Goal: Register for event/course

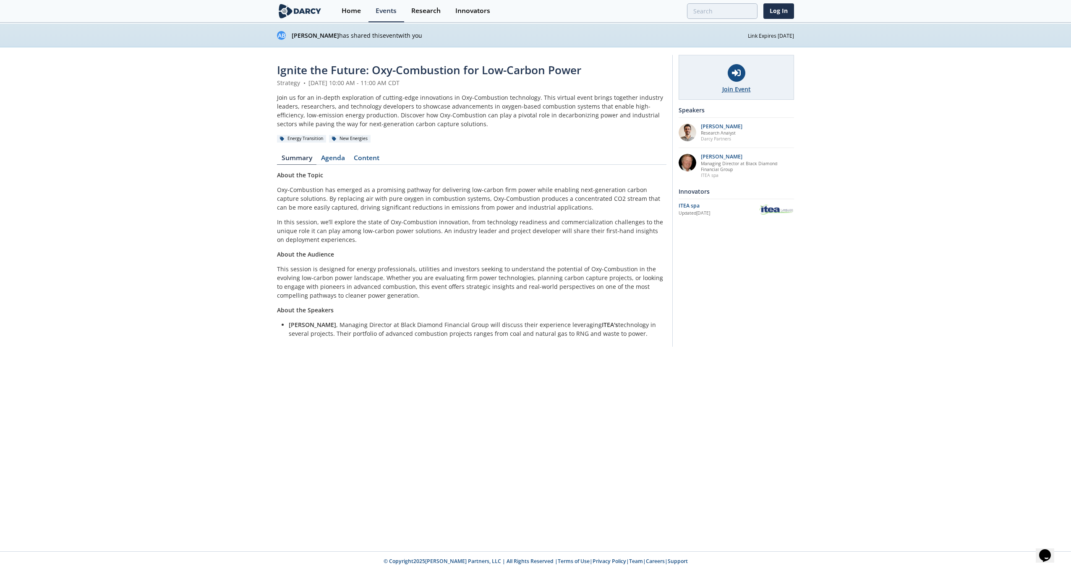
click at [737, 87] on div "Join Event" at bounding box center [736, 89] width 29 height 9
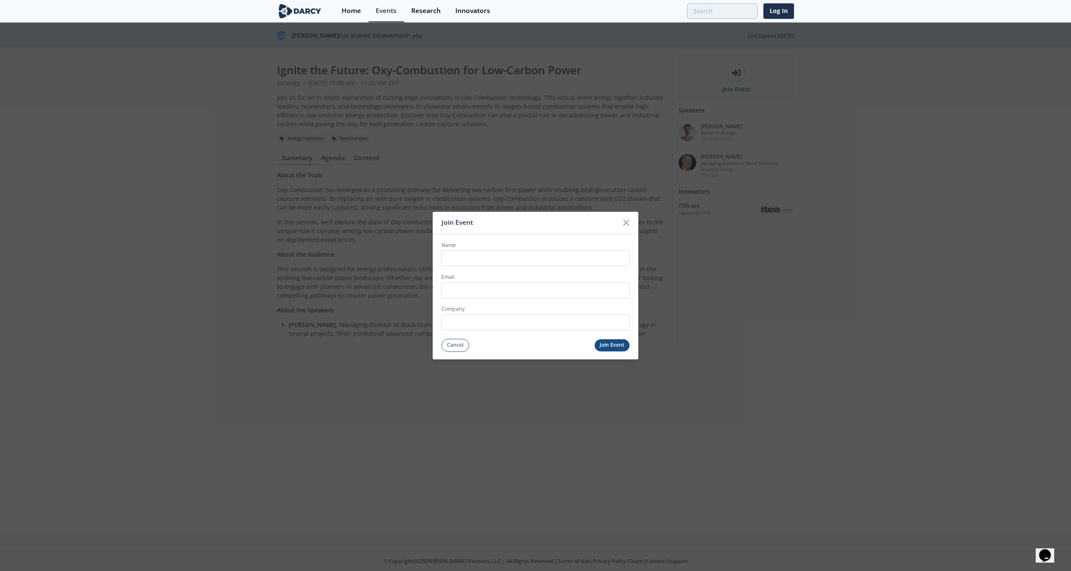
click at [466, 258] on input "Name" at bounding box center [535, 259] width 188 height 16
type input "Andria Murphy Carpenter"
type input "[EMAIL_ADDRESS][DOMAIN_NAME]"
type input "OCCIDENTAL PETROLEUM CORP"
drag, startPoint x: 552, startPoint y: 324, endPoint x: 535, endPoint y: 321, distance: 17.1
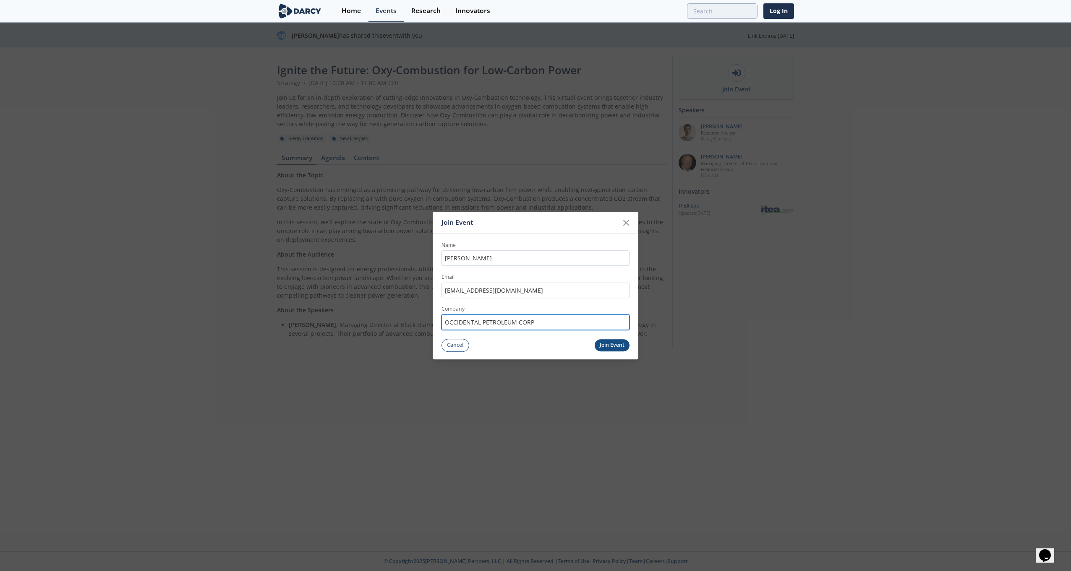
click at [535, 321] on input "OCCIDENTAL PETROLEUM CORP" at bounding box center [535, 323] width 188 height 16
click at [748, 339] on div "Join Event Name Andria Murphy Carpenter Email andria_carpenter@oxy.com Company …" at bounding box center [535, 285] width 1071 height 571
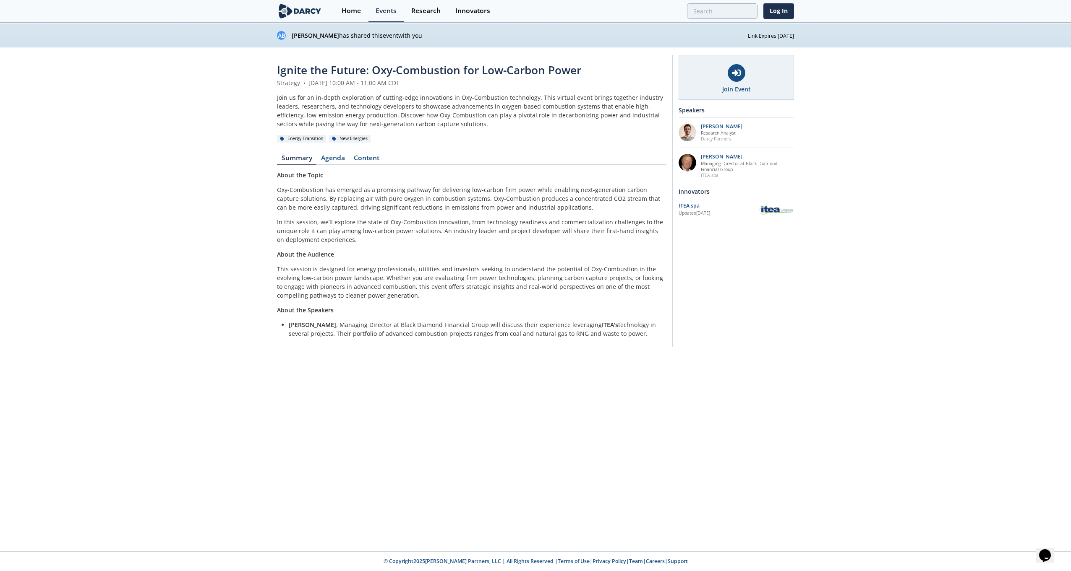
click at [715, 91] on div "Join Event" at bounding box center [735, 77] width 115 height 45
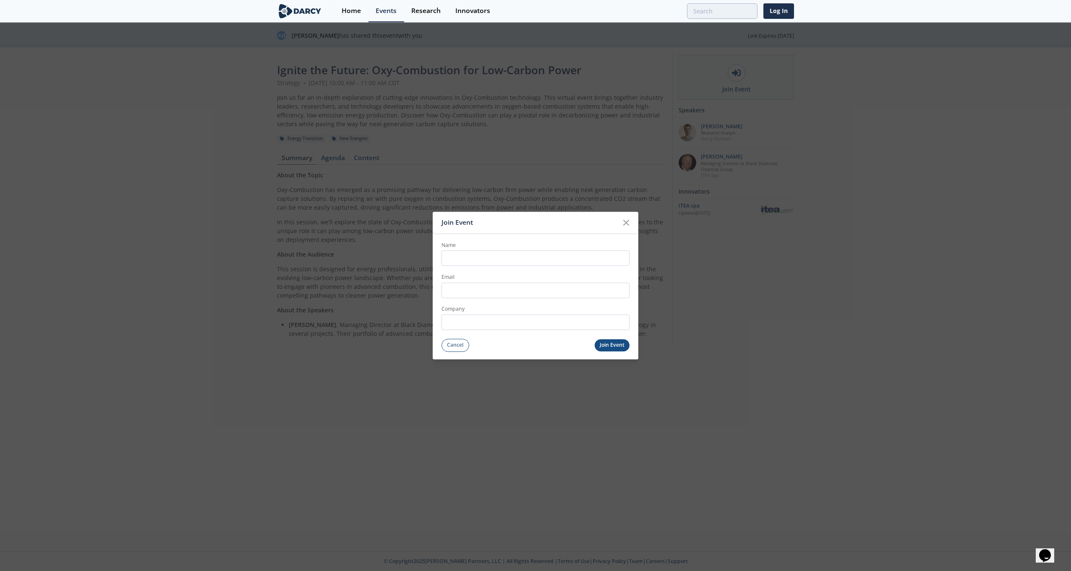
click at [501, 261] on input "Name" at bounding box center [535, 259] width 188 height 16
type input "Andria Murphy Carpenter"
type input "[EMAIL_ADDRESS][DOMAIN_NAME]"
type input "OCCIDENTAL PETROLEUM CORP"
drag, startPoint x: 548, startPoint y: 325, endPoint x: 345, endPoint y: 300, distance: 205.0
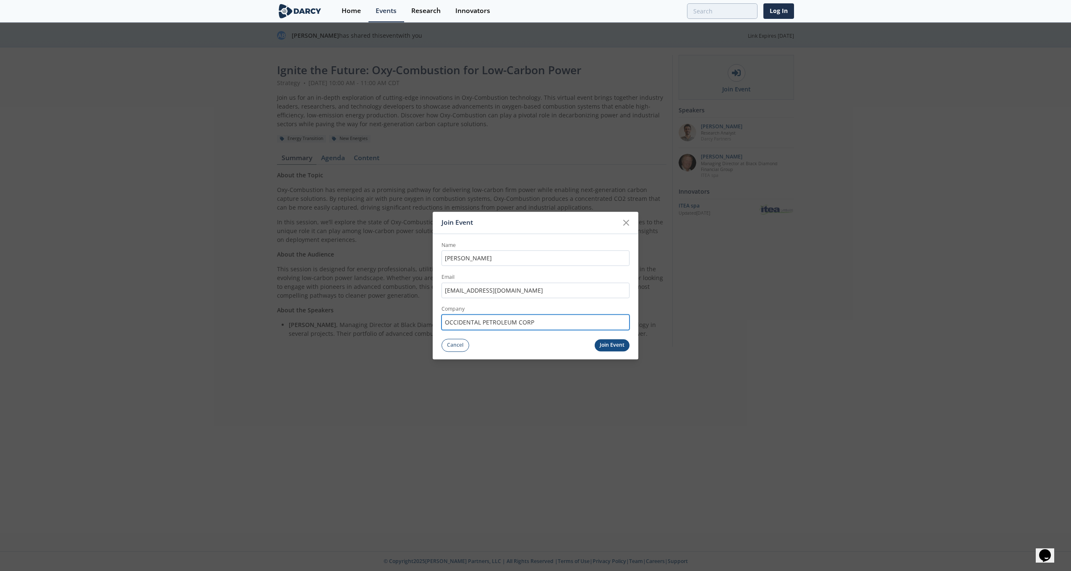
click at [345, 300] on div "Join Event Name Andria Murphy Carpenter Email andria_carpenter@oxy.com Company …" at bounding box center [535, 285] width 1071 height 571
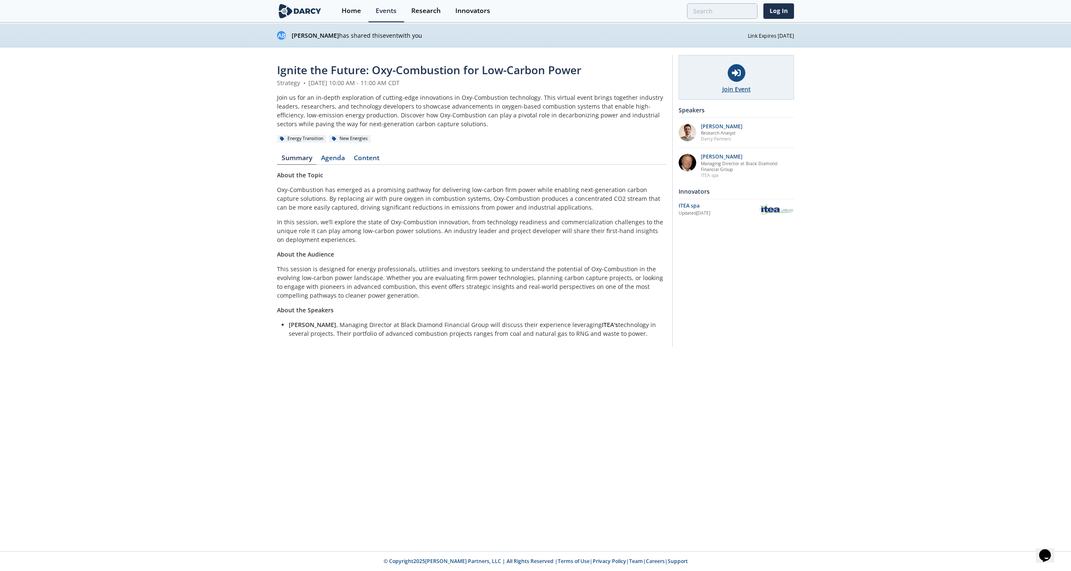
click at [760, 71] on div "Join Event" at bounding box center [735, 77] width 115 height 45
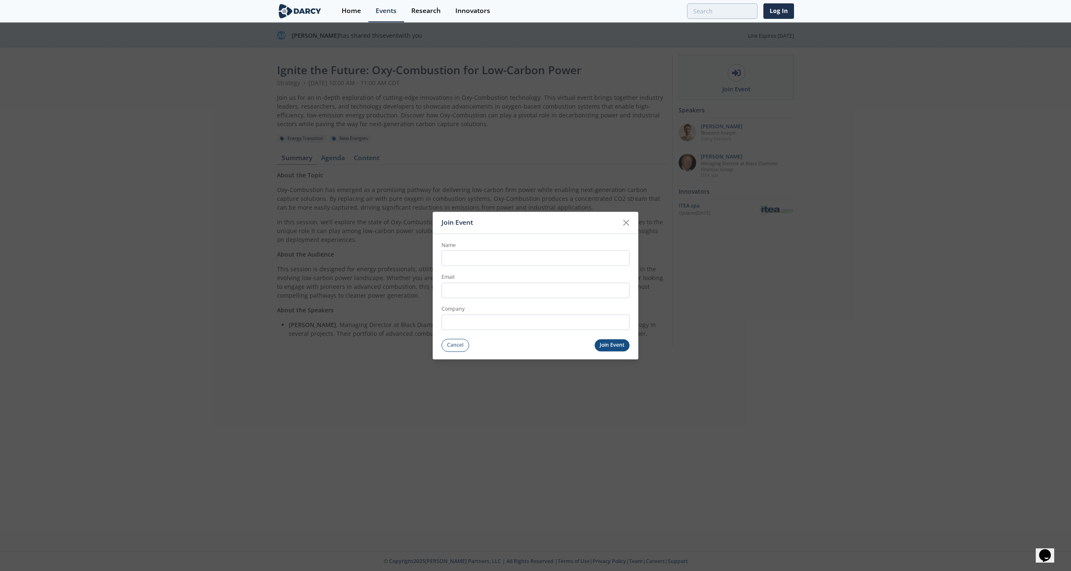
click at [464, 258] on input "Name" at bounding box center [535, 259] width 188 height 16
type input "Andria Murphy Carpenter"
type input "[EMAIL_ADDRESS][DOMAIN_NAME]"
type input "OCCIDENTAL PETROLEUM CORP"
click at [522, 321] on input "OCCIDENTAL PETROLEUM CORP" at bounding box center [535, 323] width 188 height 16
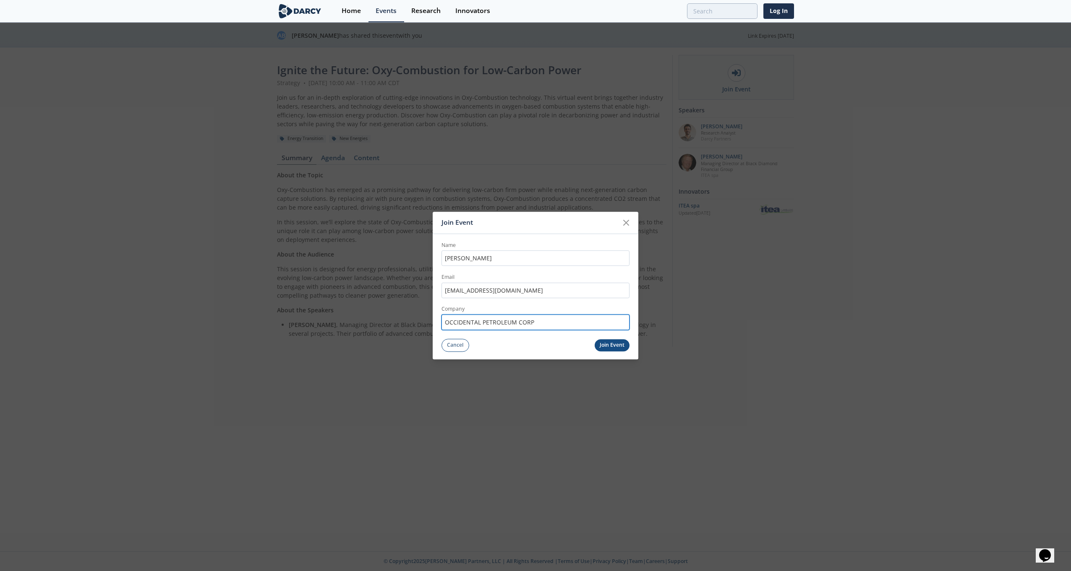
drag, startPoint x: 544, startPoint y: 323, endPoint x: 431, endPoint y: 305, distance: 114.8
click at [431, 305] on div "Join Event Name Andria Murphy Carpenter Email andria_carpenter@oxy.com Company …" at bounding box center [535, 285] width 1071 height 571
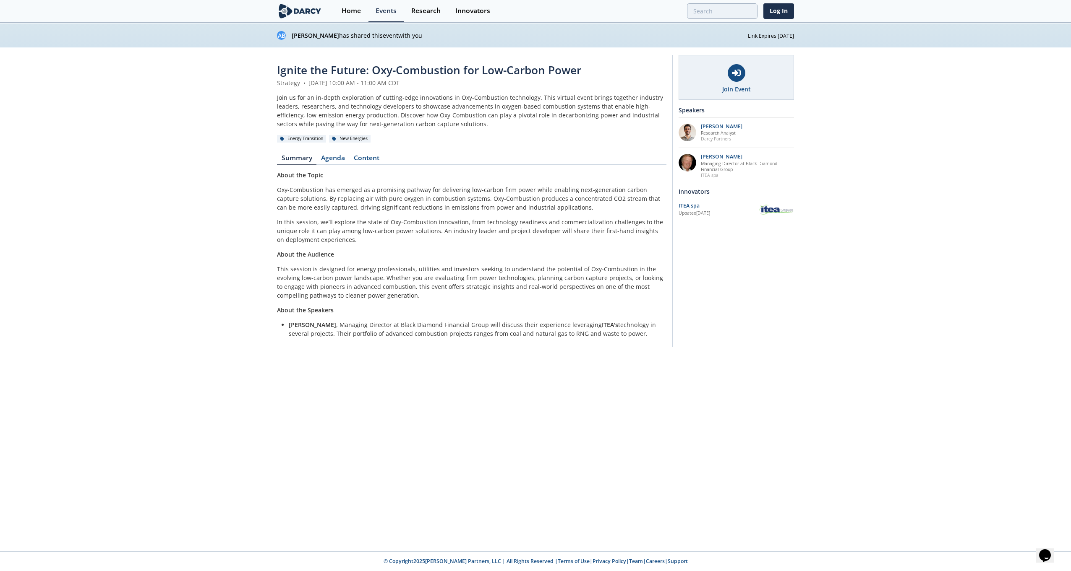
click at [749, 88] on div "Join Event" at bounding box center [736, 89] width 29 height 9
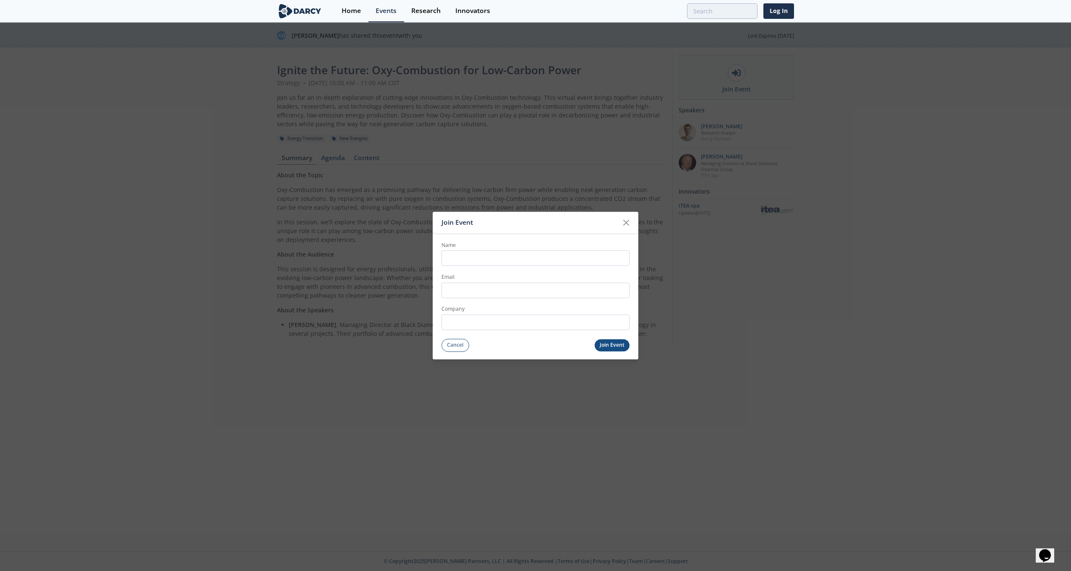
click at [475, 262] on input "Name" at bounding box center [535, 259] width 188 height 16
type input "Andria Murphy Carpenter"
type input "[EMAIL_ADDRESS][DOMAIN_NAME]"
click at [525, 321] on input "OCCIDENTAL PETROLEUM CORP" at bounding box center [535, 323] width 188 height 16
drag, startPoint x: 545, startPoint y: 323, endPoint x: 448, endPoint y: 321, distance: 96.5
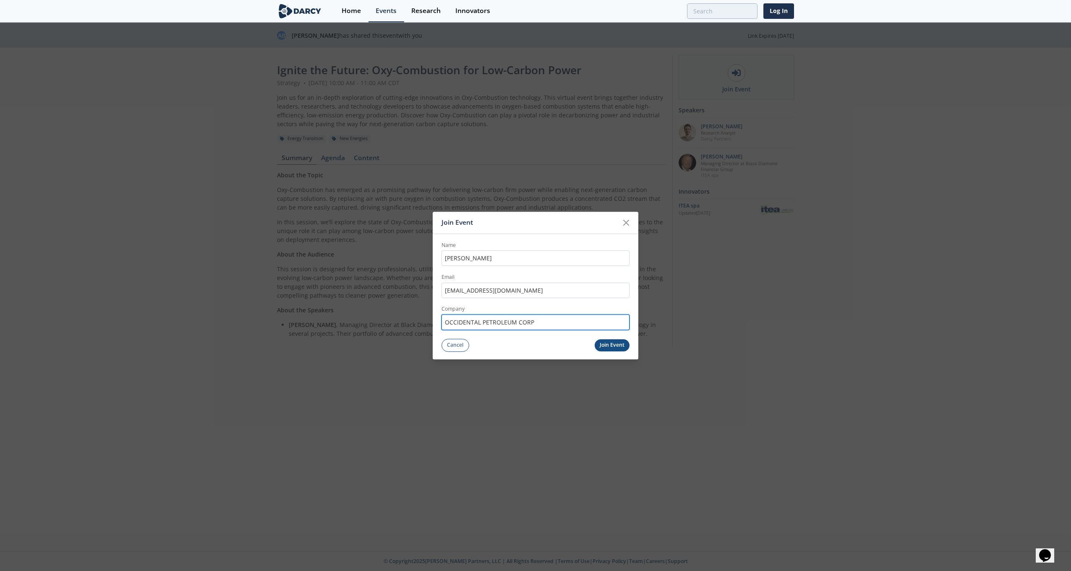
click at [448, 321] on input "OCCIDENTAL PETROLEUM CORP" at bounding box center [535, 323] width 188 height 16
type input "O"
type input "OXY"
drag, startPoint x: 487, startPoint y: 260, endPoint x: 462, endPoint y: 259, distance: 25.2
click at [462, 259] on input "Andria Murphy Carpenter" at bounding box center [535, 259] width 188 height 16
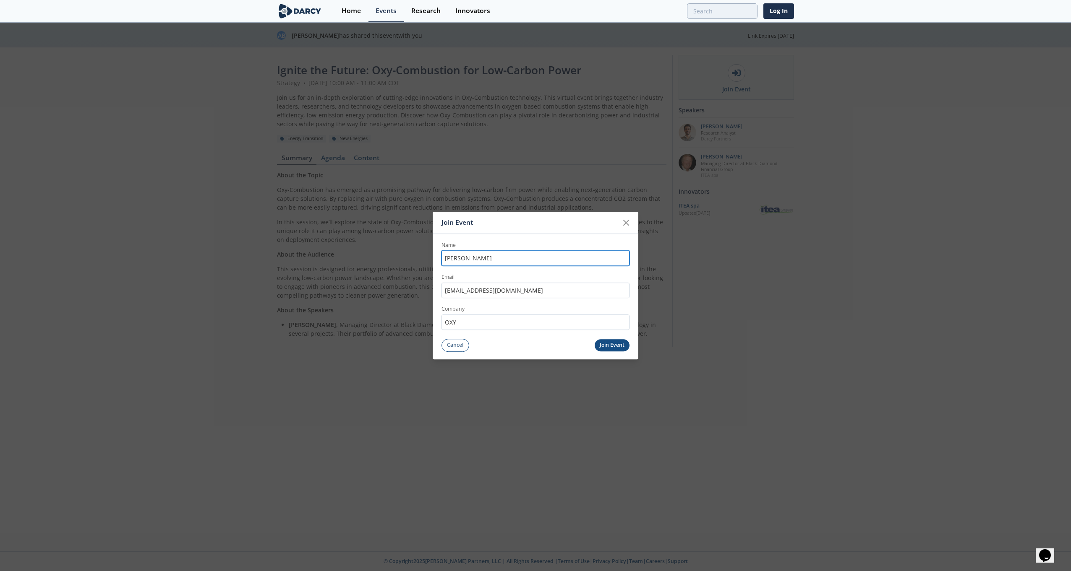
type input "Andria Carpenter"
click at [616, 342] on button "Join Event" at bounding box center [612, 345] width 35 height 12
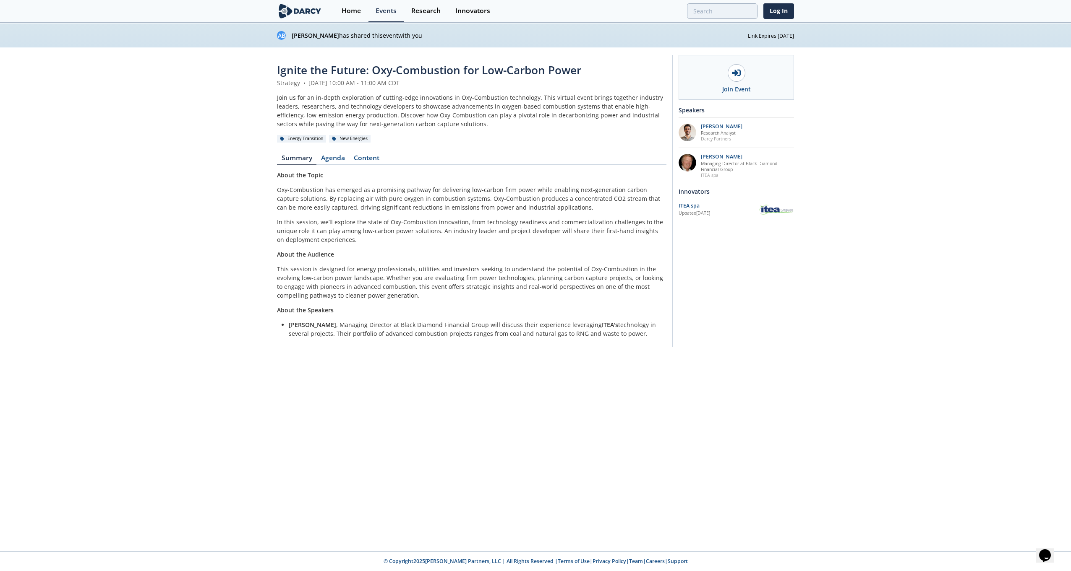
click at [303, 9] on img at bounding box center [300, 11] width 46 height 15
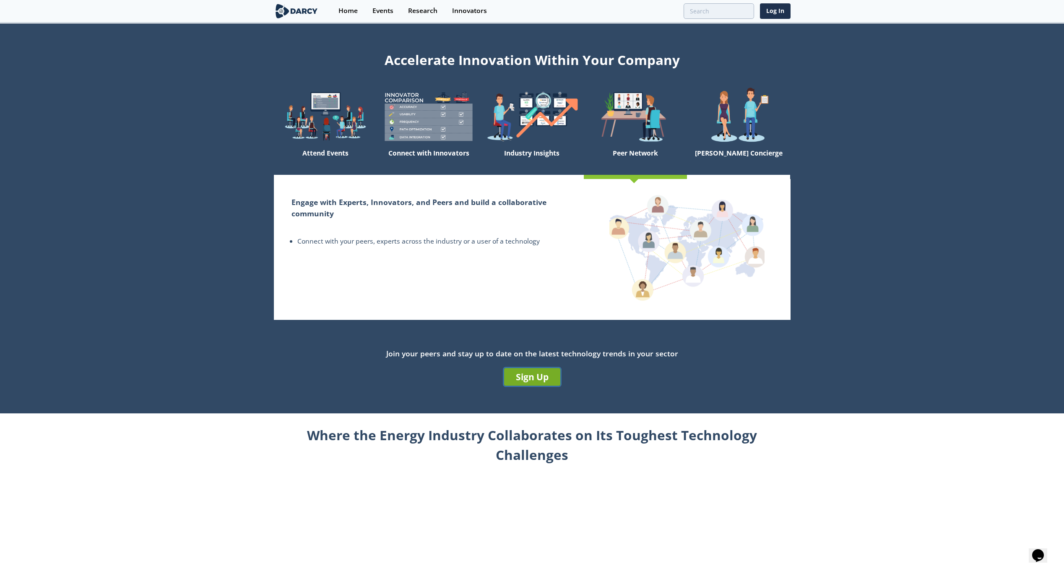
click at [528, 378] on link "Sign Up" at bounding box center [532, 377] width 56 height 18
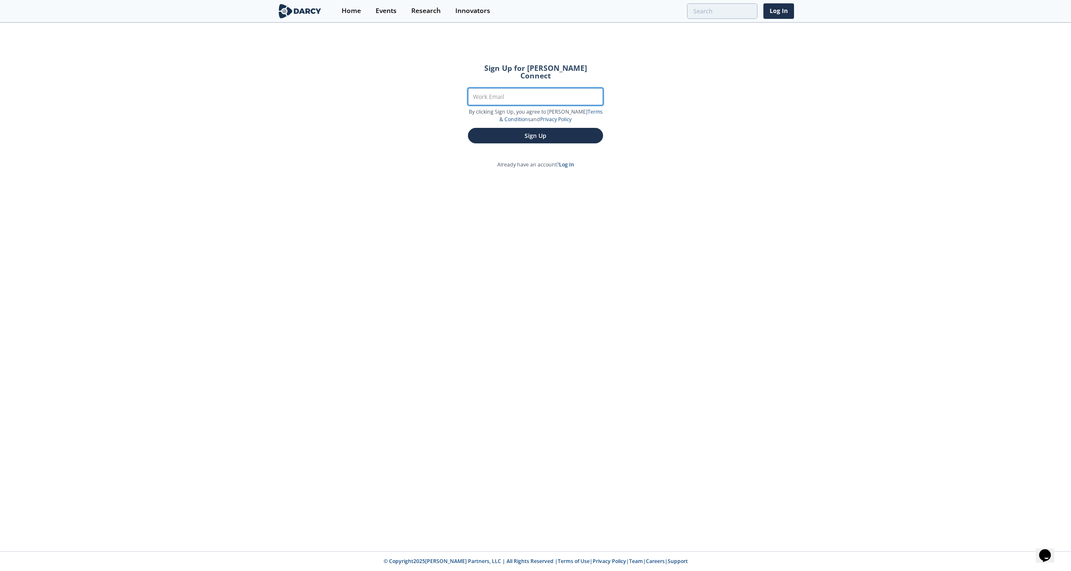
click at [485, 93] on input "Work Email" at bounding box center [535, 96] width 135 height 17
type input "[EMAIL_ADDRESS][DOMAIN_NAME]"
click at [519, 133] on button "Sign Up" at bounding box center [535, 136] width 135 height 16
click at [540, 132] on button "Sign Up" at bounding box center [535, 136] width 135 height 16
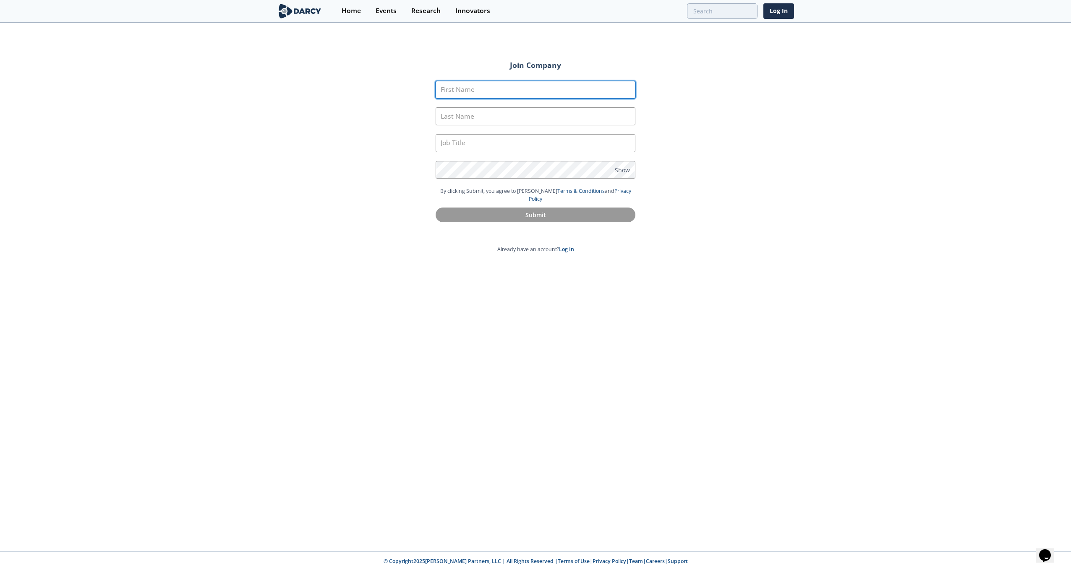
click at [488, 90] on input "First Name" at bounding box center [536, 90] width 200 height 18
type input "Andria"
type input "Carpenter"
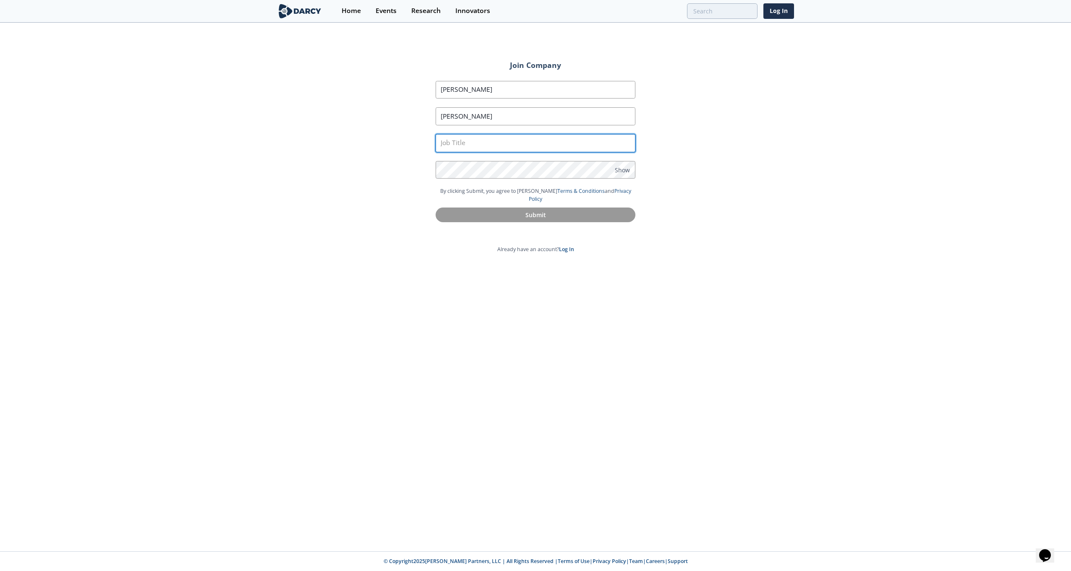
click at [502, 139] on input "text" at bounding box center [536, 143] width 200 height 18
type input "Air Quality Engineer"
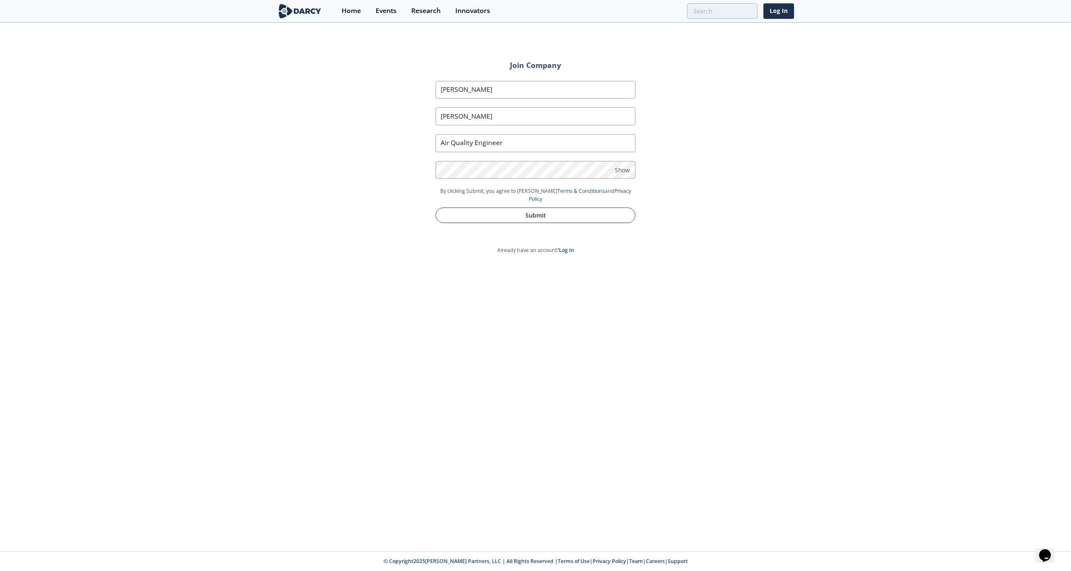
click at [516, 209] on button "Submit" at bounding box center [536, 216] width 200 height 16
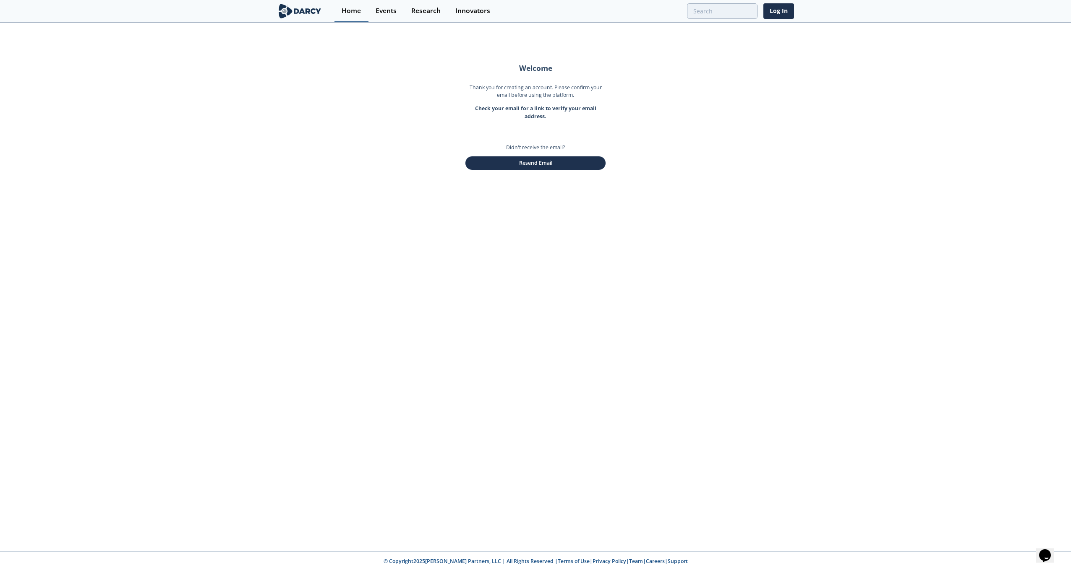
click at [360, 15] on link "Home" at bounding box center [351, 11] width 34 height 22
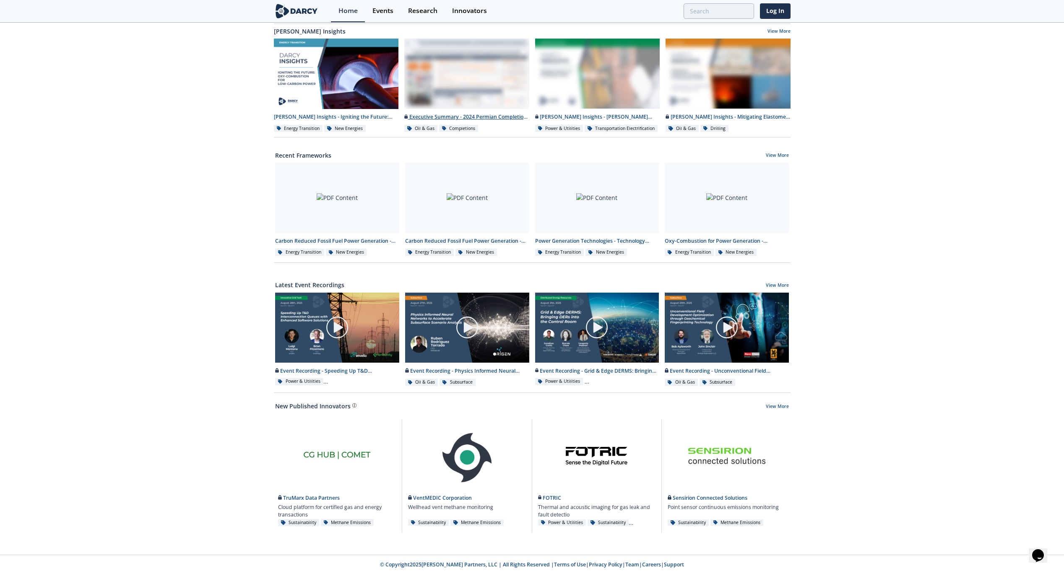
scroll to position [190, 0]
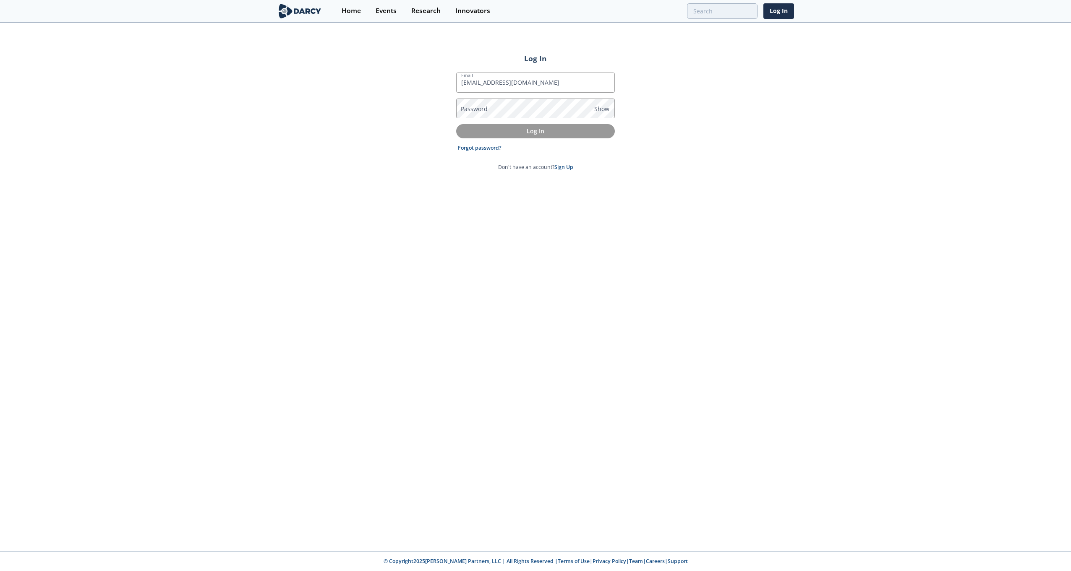
click at [487, 107] on div "Password Show" at bounding box center [535, 109] width 159 height 20
drag, startPoint x: 481, startPoint y: 109, endPoint x: 475, endPoint y: 109, distance: 5.9
click at [475, 109] on label "Password" at bounding box center [474, 108] width 27 height 9
click at [473, 111] on label "Password" at bounding box center [474, 108] width 27 height 9
click at [517, 128] on p "Log In" at bounding box center [535, 131] width 147 height 9
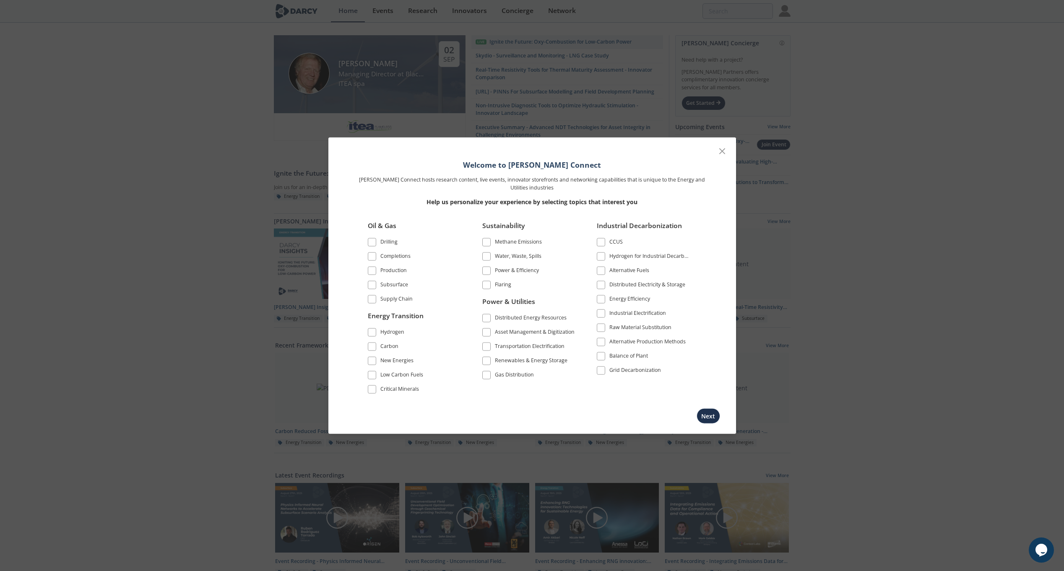
click at [605, 243] on span at bounding box center [601, 242] width 8 height 8
click at [601, 301] on span at bounding box center [601, 300] width 6 height 6
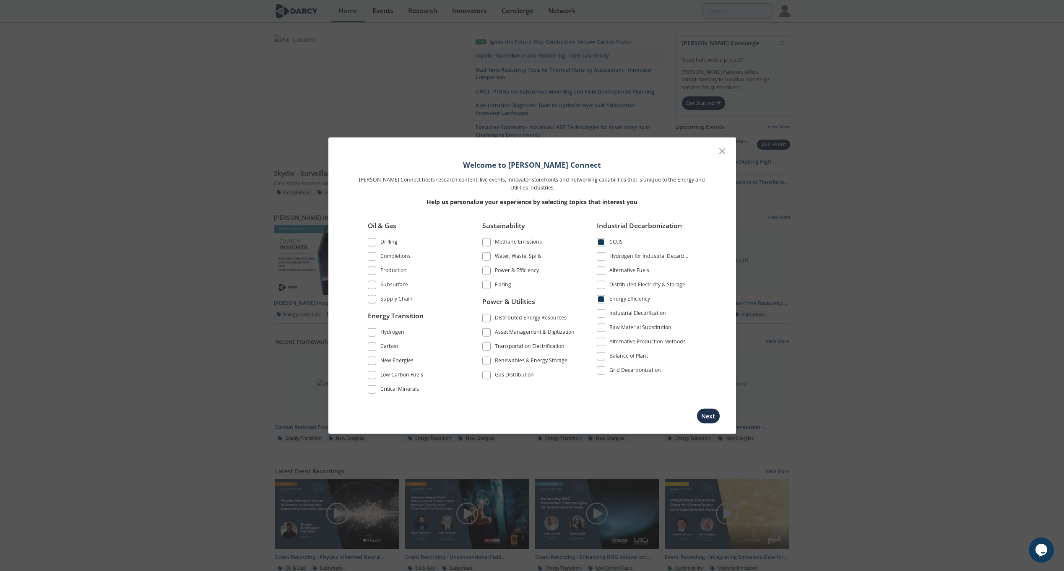
click at [605, 271] on label "Alternative Fuels" at bounding box center [644, 270] width 94 height 11
click at [604, 270] on span at bounding box center [601, 271] width 6 height 6
drag, startPoint x: 490, startPoint y: 244, endPoint x: 483, endPoint y: 247, distance: 6.9
click at [490, 245] on span at bounding box center [486, 242] width 8 height 8
click at [488, 271] on span at bounding box center [487, 271] width 6 height 6
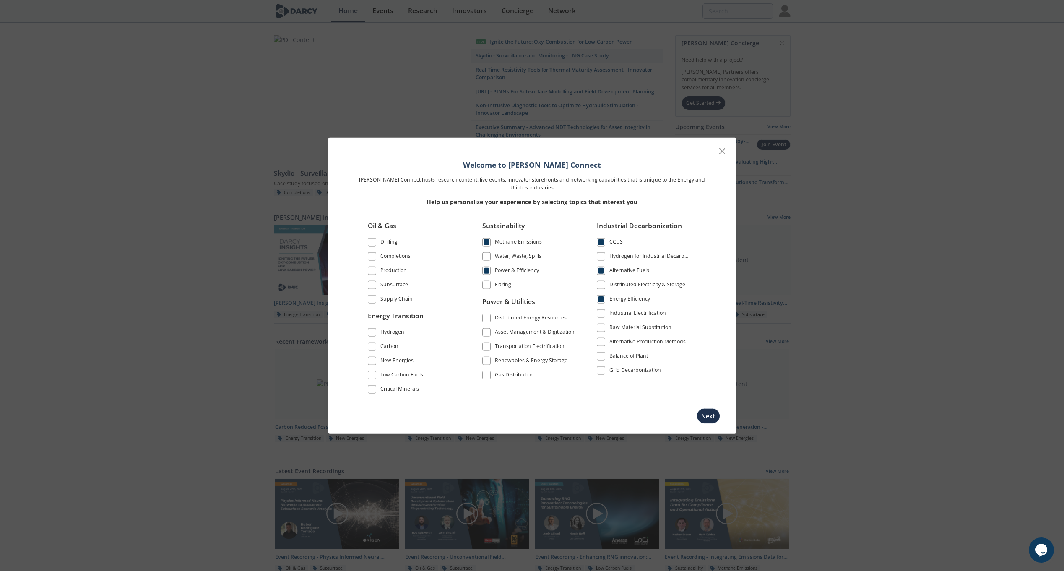
click at [490, 284] on span at bounding box center [486, 285] width 8 height 8
click at [368, 351] on span at bounding box center [372, 346] width 8 height 8
click at [374, 364] on span at bounding box center [372, 361] width 8 height 8
click at [375, 373] on span at bounding box center [372, 375] width 8 height 8
click at [373, 334] on span at bounding box center [372, 332] width 6 height 6
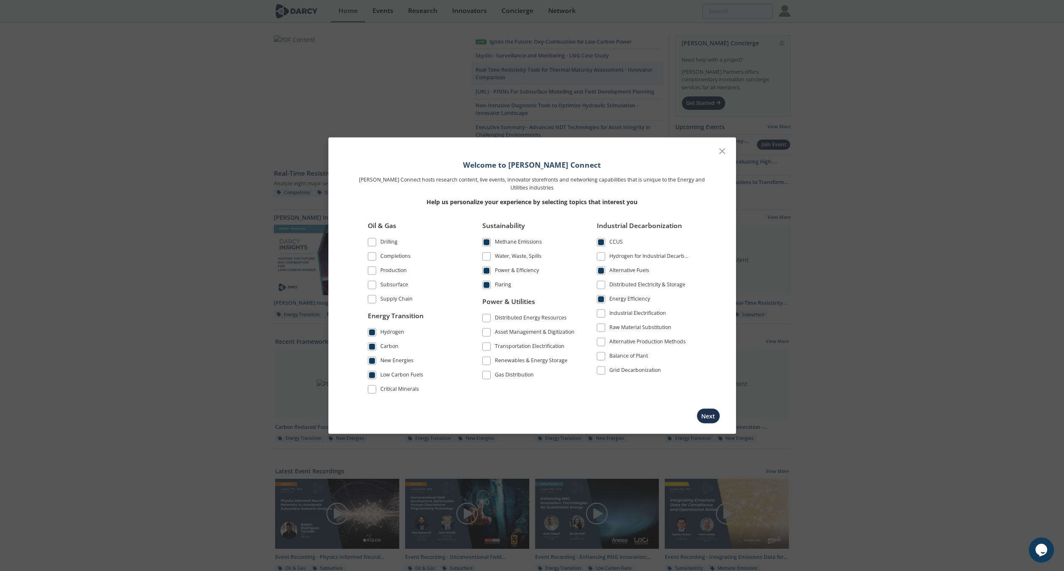
click at [373, 235] on div "Oil & Gas" at bounding box center [415, 229] width 94 height 16
click at [375, 247] on label "Drilling" at bounding box center [415, 242] width 94 height 11
click at [370, 244] on span at bounding box center [372, 243] width 6 height 6
click at [372, 301] on span at bounding box center [372, 300] width 6 height 6
click at [371, 267] on span at bounding box center [372, 271] width 8 height 8
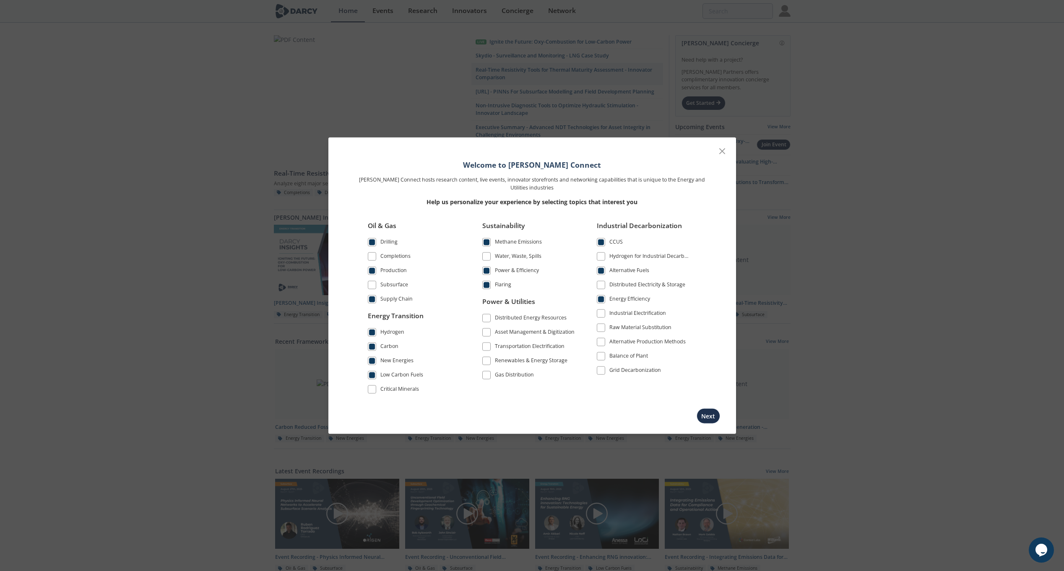
click at [371, 255] on span at bounding box center [372, 257] width 6 height 6
click at [485, 359] on span at bounding box center [487, 361] width 6 height 6
click at [484, 316] on span at bounding box center [487, 318] width 6 height 6
click at [490, 346] on span at bounding box center [486, 346] width 8 height 8
click at [487, 374] on span at bounding box center [487, 375] width 6 height 6
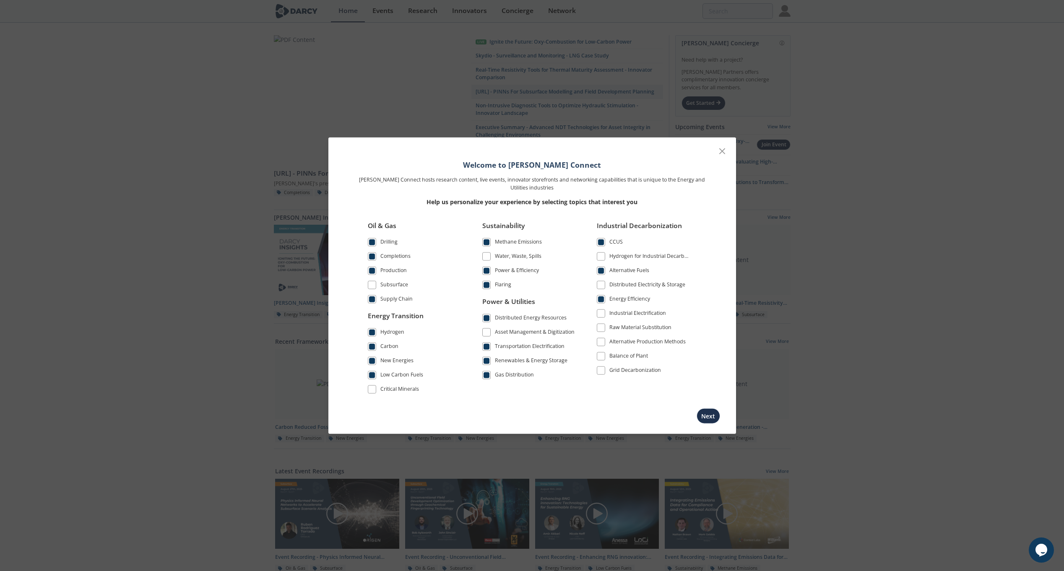
click at [600, 370] on span at bounding box center [601, 371] width 6 height 6
click at [599, 327] on span at bounding box center [601, 328] width 6 height 6
click at [602, 341] on span at bounding box center [601, 342] width 6 height 6
click at [605, 310] on label "Industrial Electrification" at bounding box center [644, 313] width 94 height 11
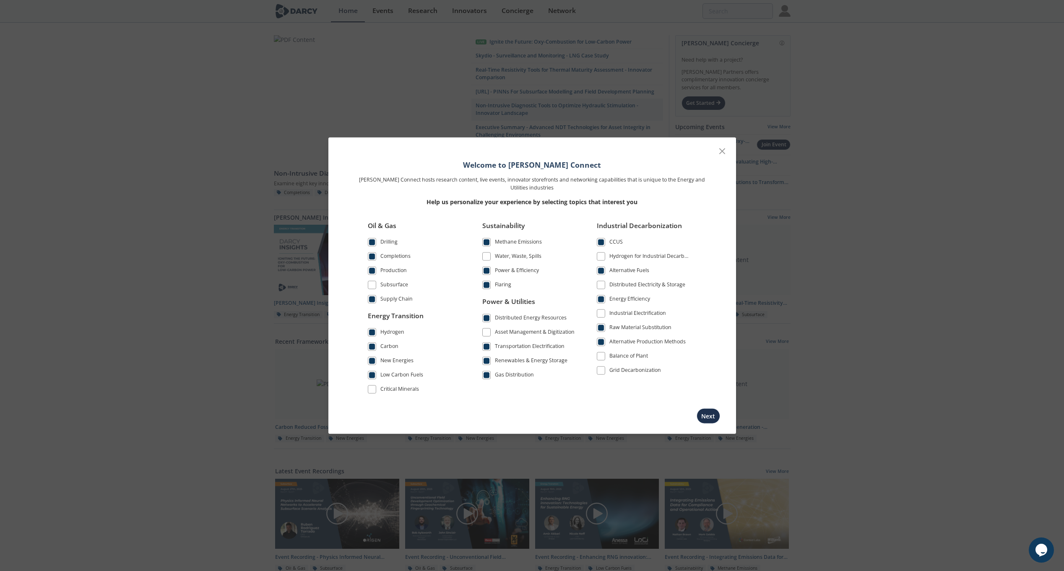
click at [603, 310] on span at bounding box center [601, 314] width 8 height 8
click at [704, 414] on button "Next" at bounding box center [708, 416] width 23 height 16
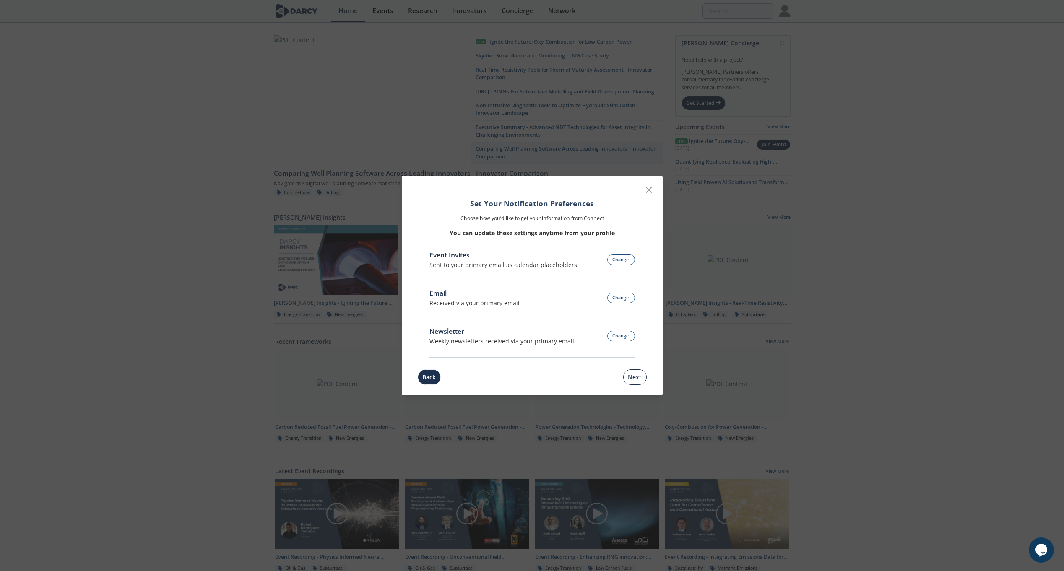
click at [639, 381] on button "Next" at bounding box center [634, 378] width 23 height 16
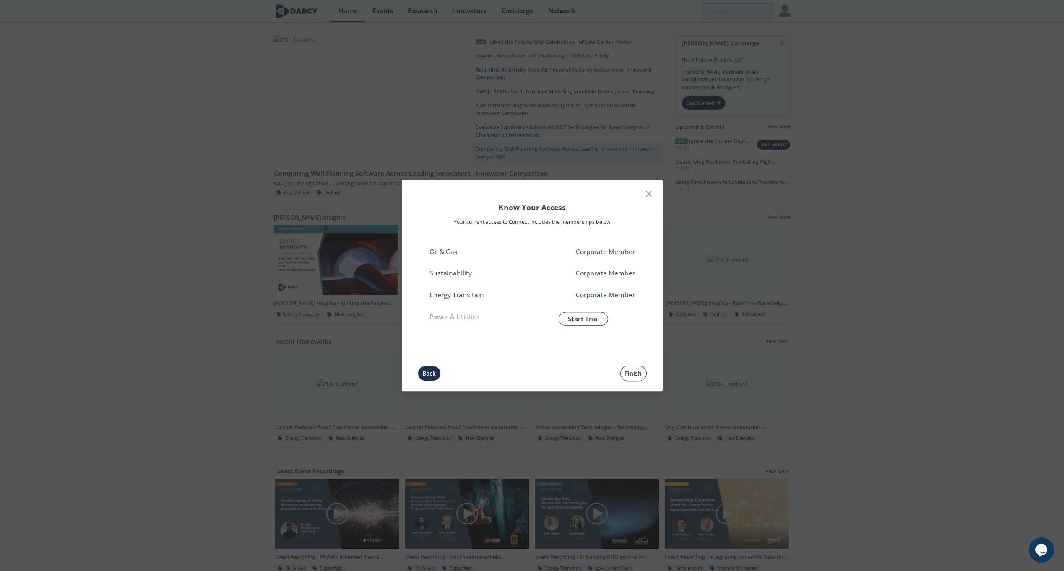
click at [637, 373] on button "Finish" at bounding box center [634, 374] width 26 height 16
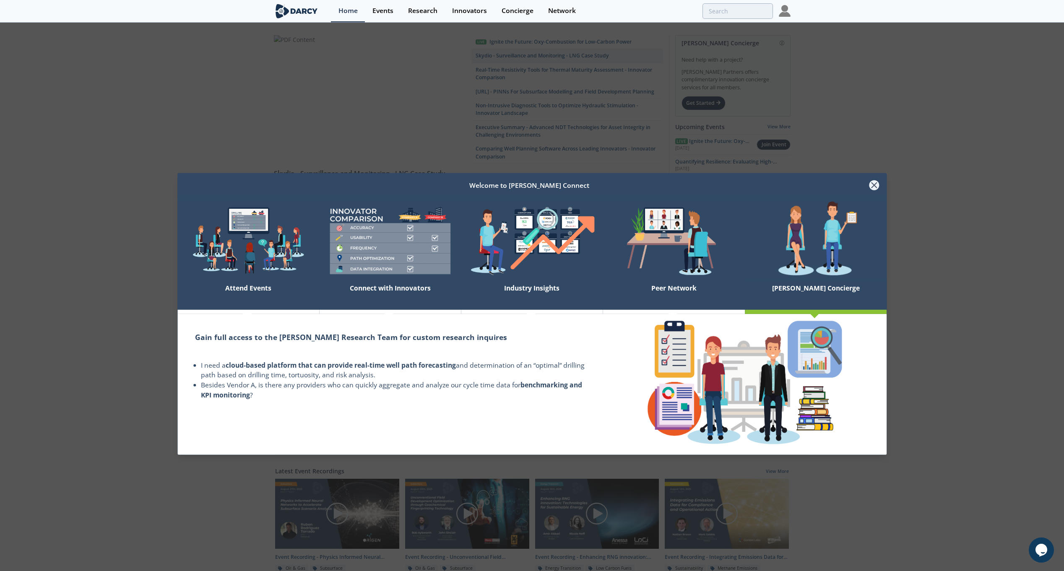
click at [871, 185] on icon at bounding box center [875, 185] width 10 height 10
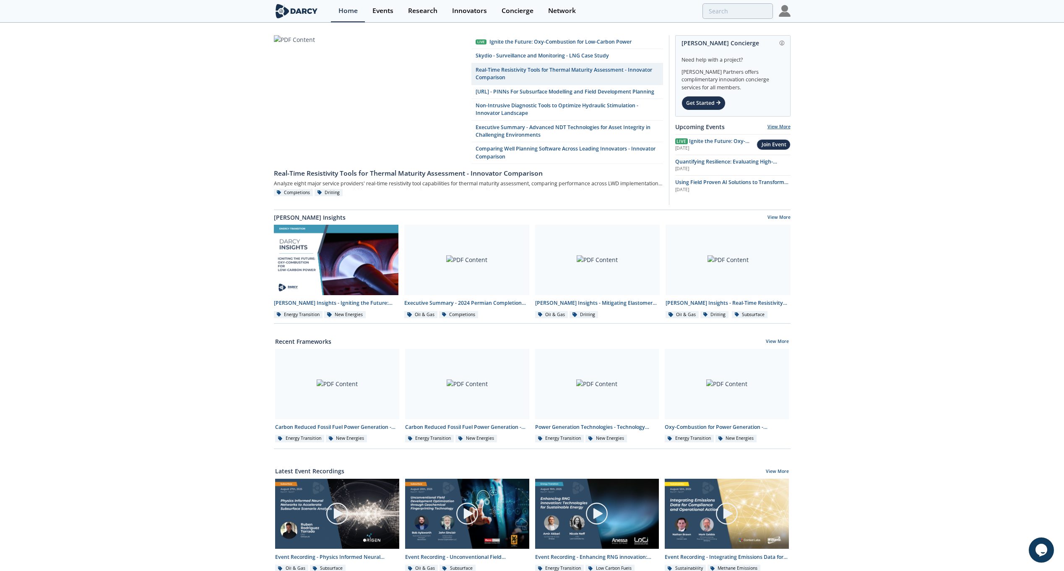
click at [772, 124] on link "View More" at bounding box center [779, 127] width 23 height 6
